Goal: Task Accomplishment & Management: Manage account settings

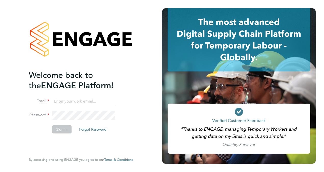
click at [92, 101] on input at bounding box center [83, 101] width 63 height 9
type input "[PERSON_NAME][EMAIL_ADDRESS][PERSON_NAME][DOMAIN_NAME]"
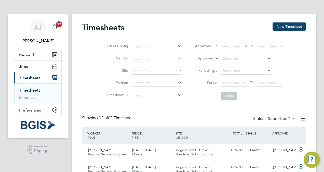
click at [177, 44] on icon at bounding box center [177, 45] width 0 height 7
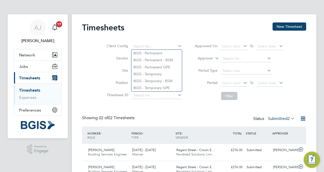
click at [173, 26] on div "Timesheets New Timesheet" at bounding box center [194, 29] width 224 height 15
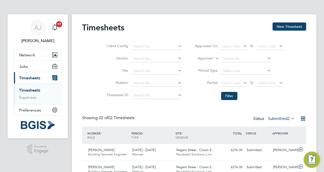
click at [50, 73] on button "Current page: Timesheets" at bounding box center [37, 77] width 47 height 11
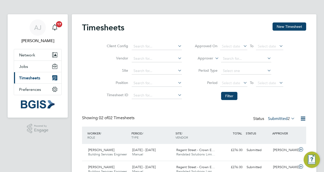
click at [55, 75] on icon "Main navigation" at bounding box center [54, 77] width 5 height 5
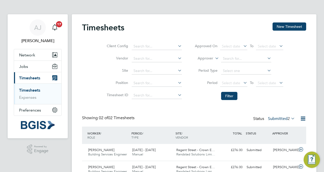
click at [21, 122] on img "Main navigation" at bounding box center [38, 125] width 34 height 8
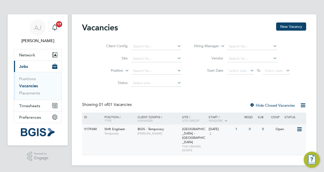
click at [280, 127] on div "Open" at bounding box center [285, 128] width 22 height 9
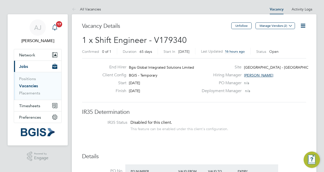
click at [58, 25] on span "17" at bounding box center [59, 24] width 6 height 6
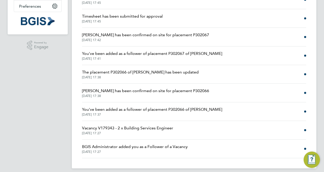
scroll to position [87, 0]
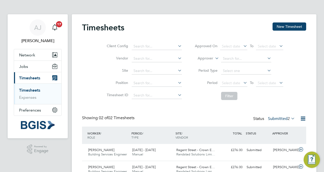
click at [177, 71] on icon at bounding box center [177, 70] width 0 height 7
click at [177, 70] on icon at bounding box center [177, 70] width 0 height 7
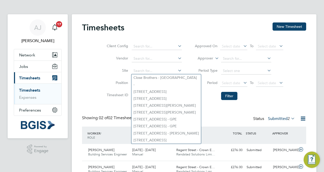
click at [184, 8] on app-barbie "Timesheets New Timesheet Client Config Vendor Site Position Timesheet ID Approv…" at bounding box center [194, 94] width 244 height 188
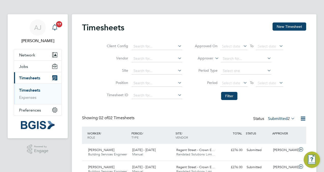
click at [54, 28] on icon "Main navigation" at bounding box center [55, 27] width 6 height 6
